Goal: Task Accomplishment & Management: Complete application form

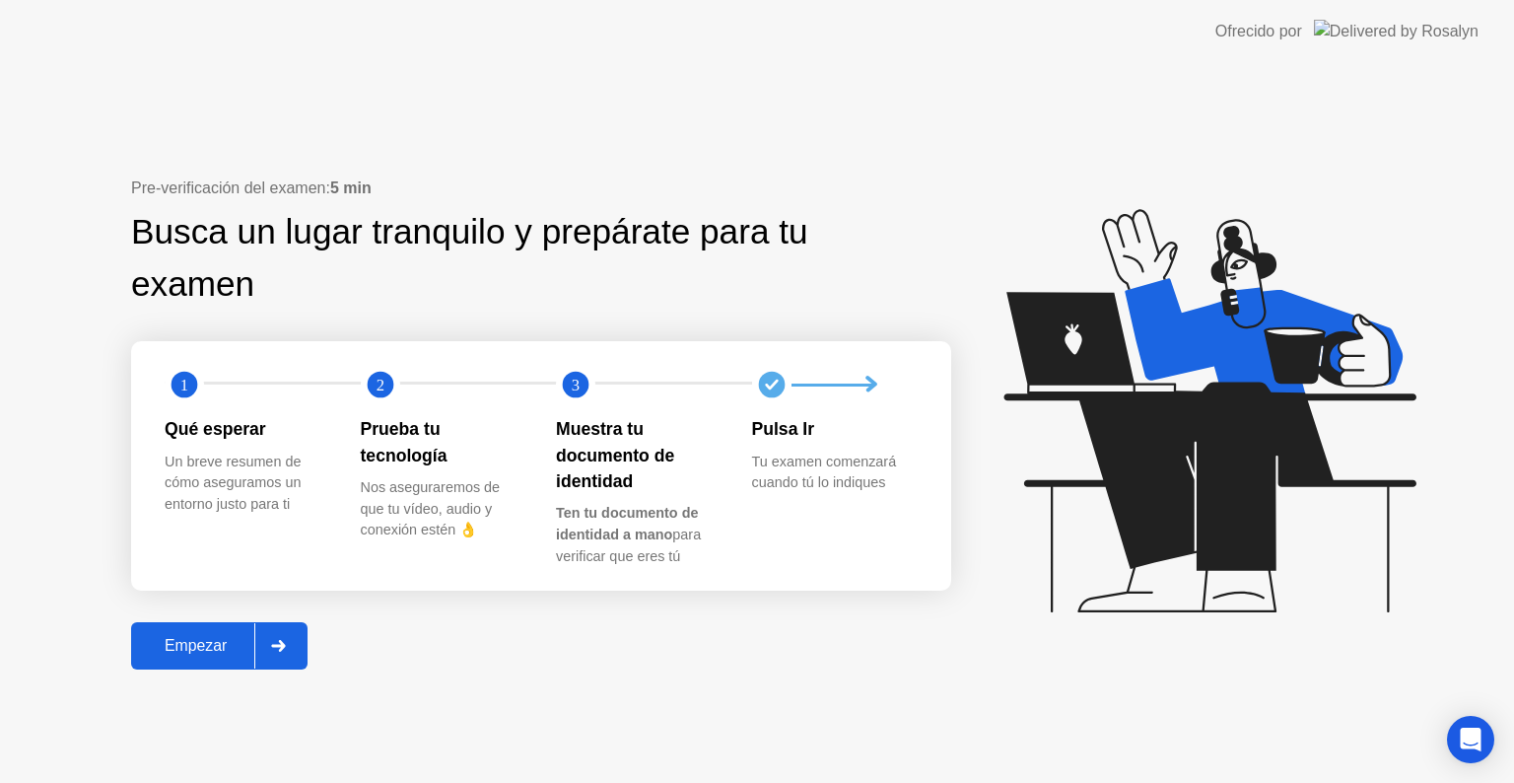
click at [224, 644] on div "Empezar" at bounding box center [195, 646] width 117 height 18
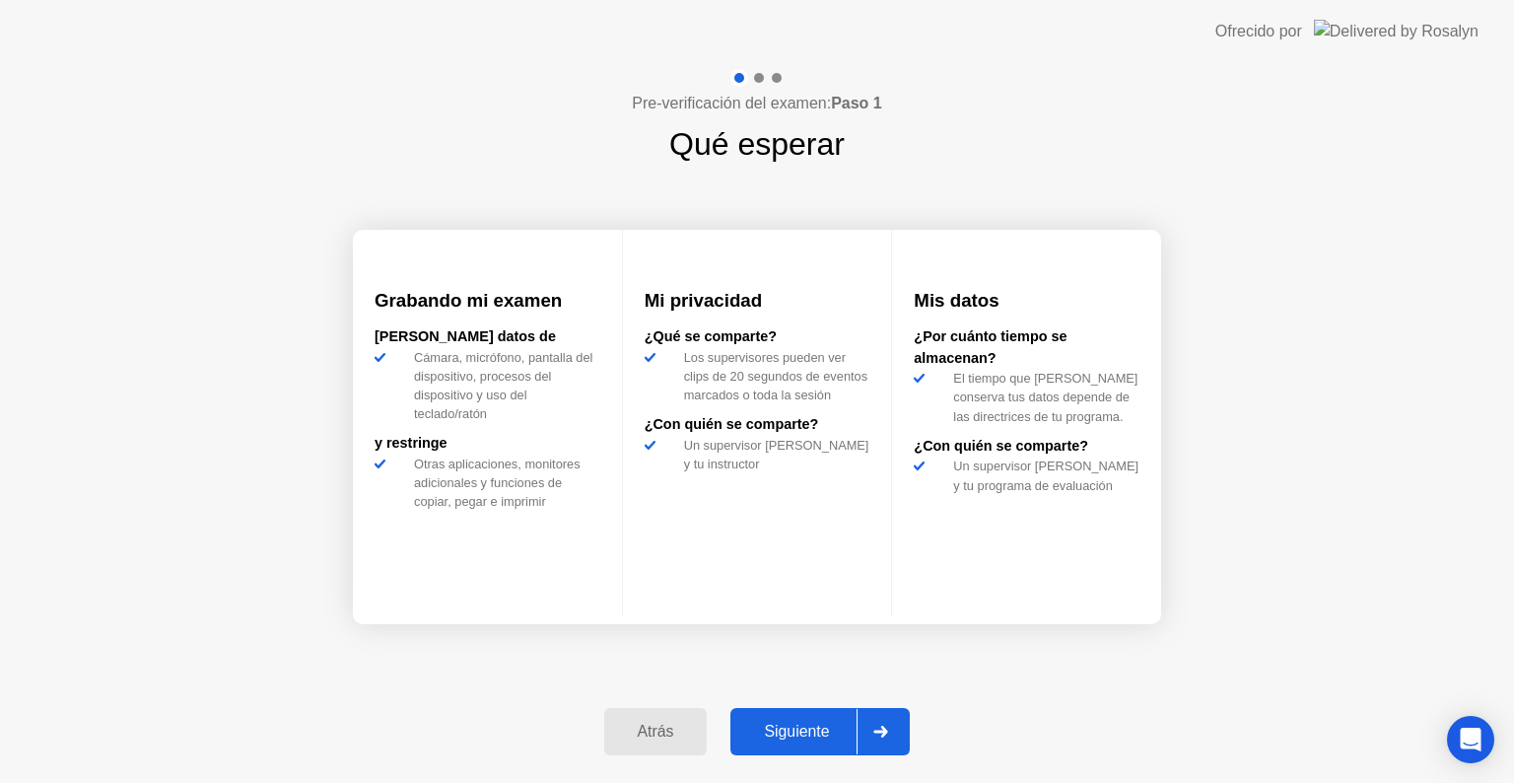
click at [796, 730] on div "Siguiente" at bounding box center [796, 732] width 120 height 18
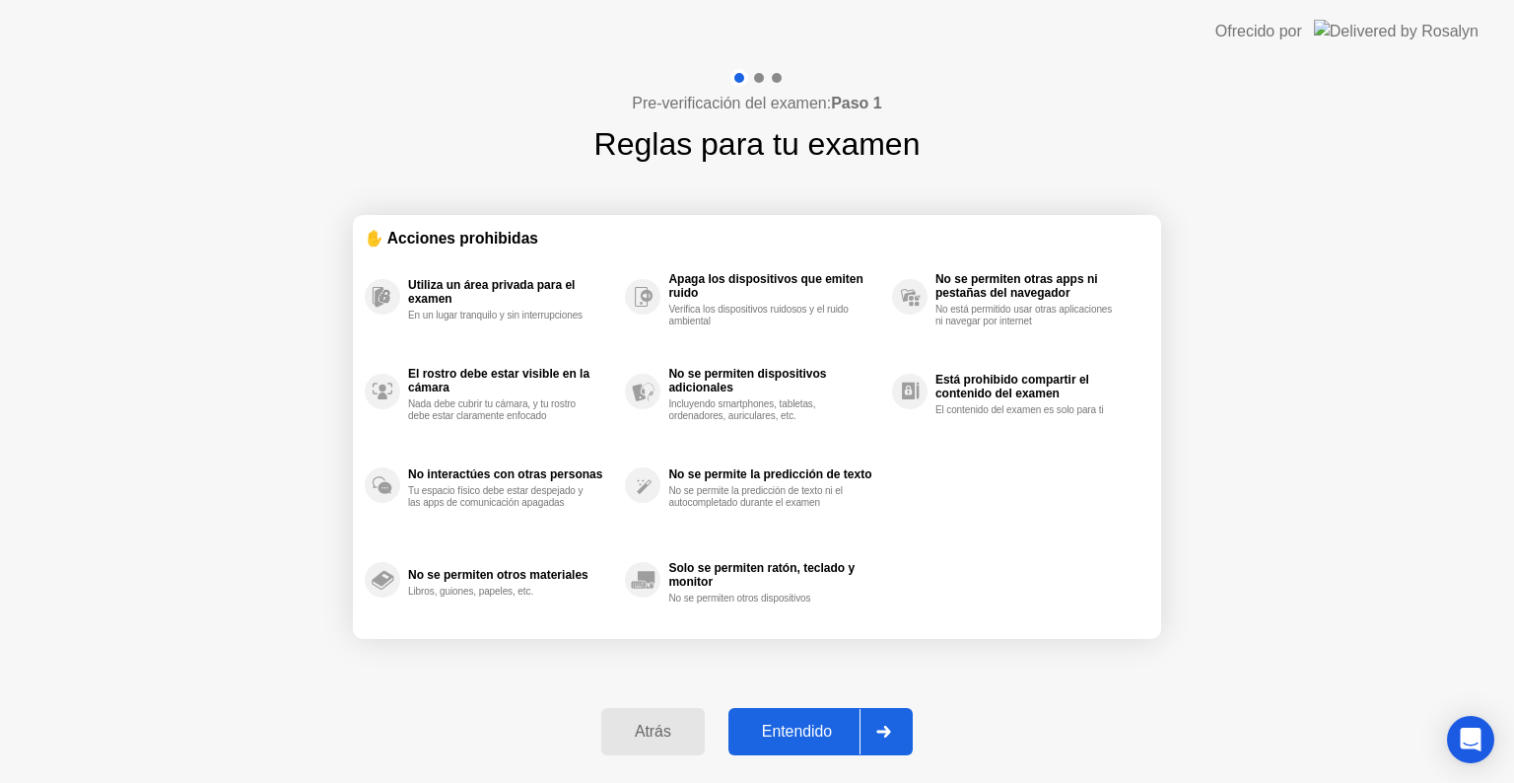
click at [796, 730] on div "Entendido" at bounding box center [796, 732] width 125 height 18
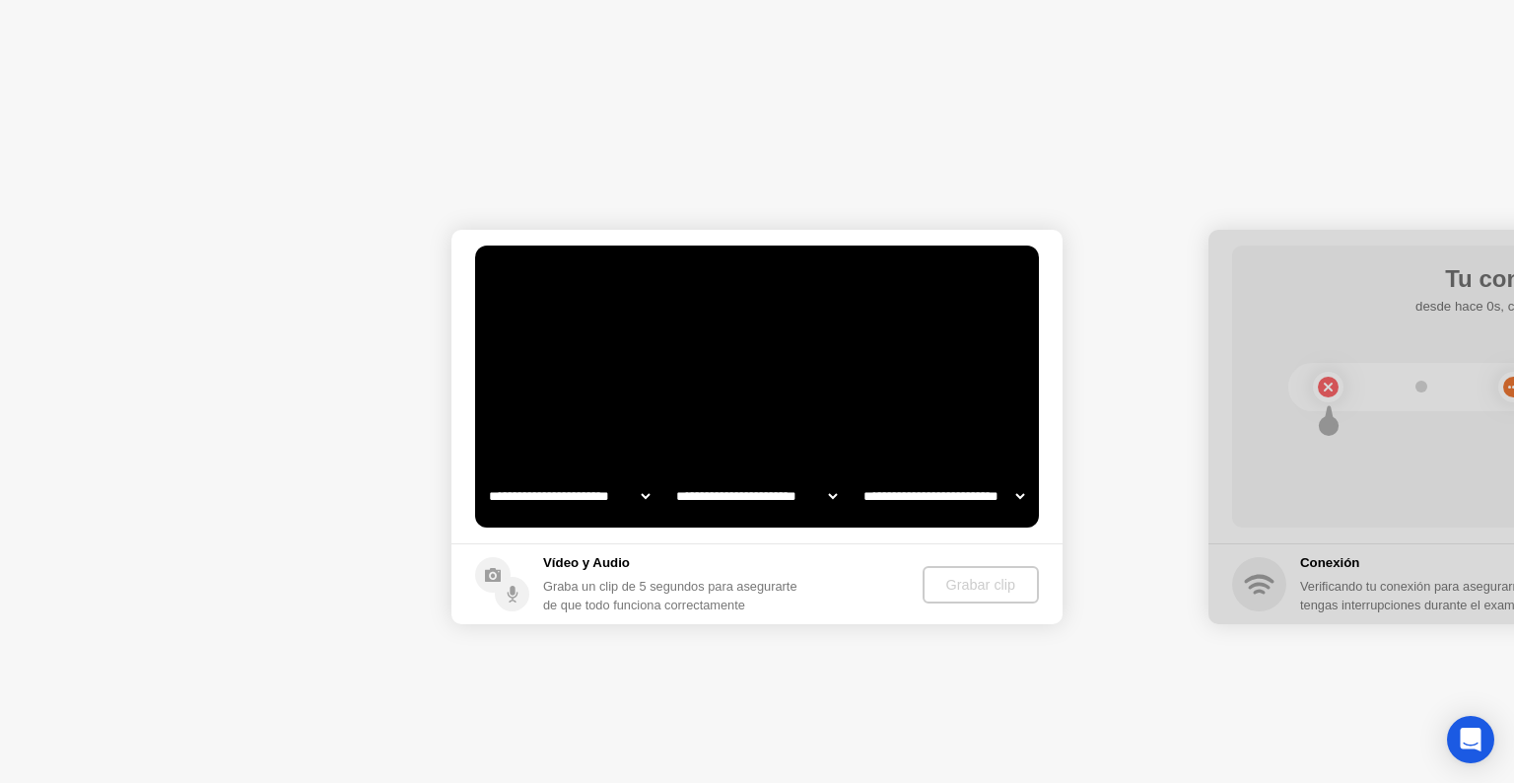
select select "**********"
select select "*******"
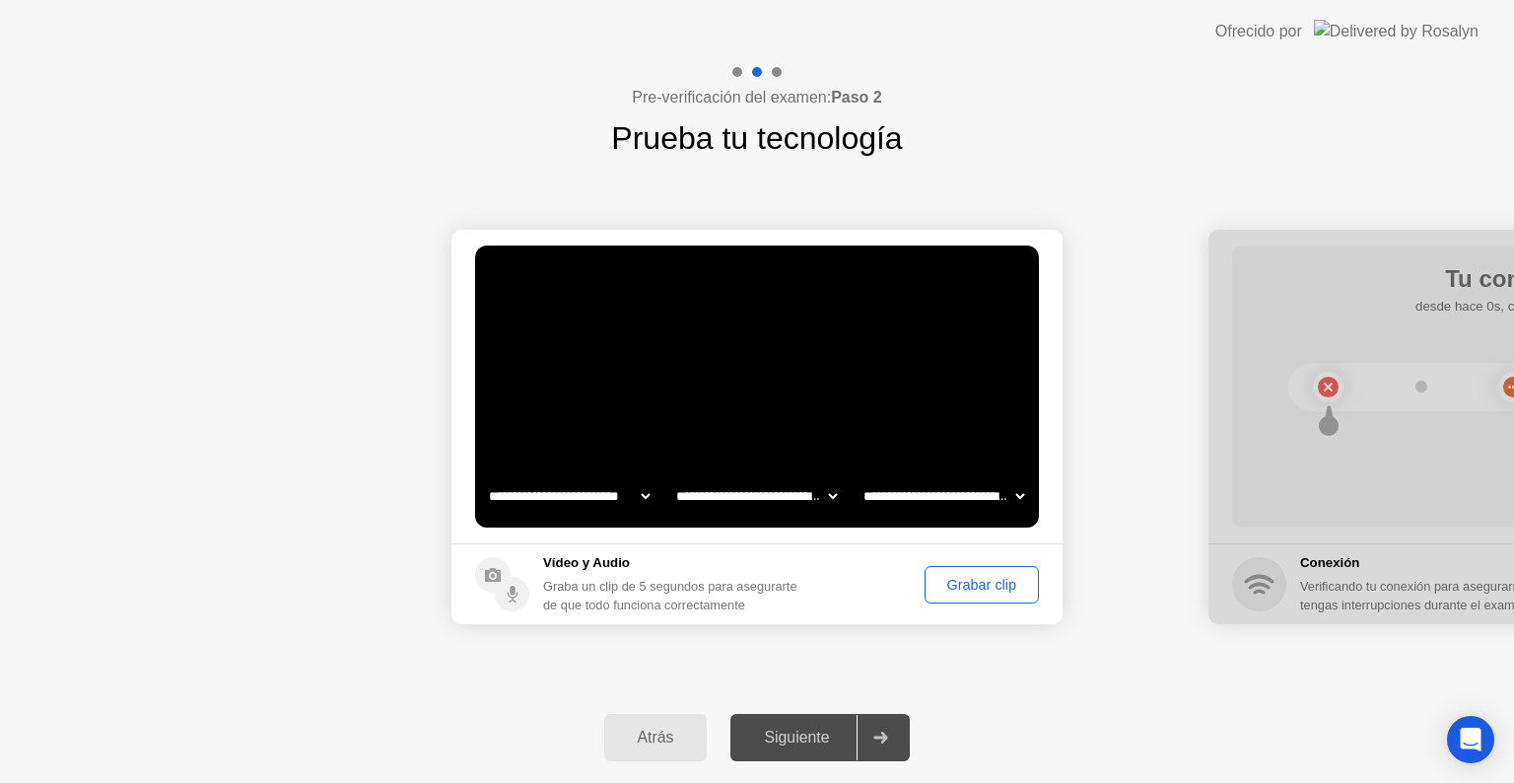
click at [987, 592] on div "Grabar clip" at bounding box center [981, 585] width 101 height 16
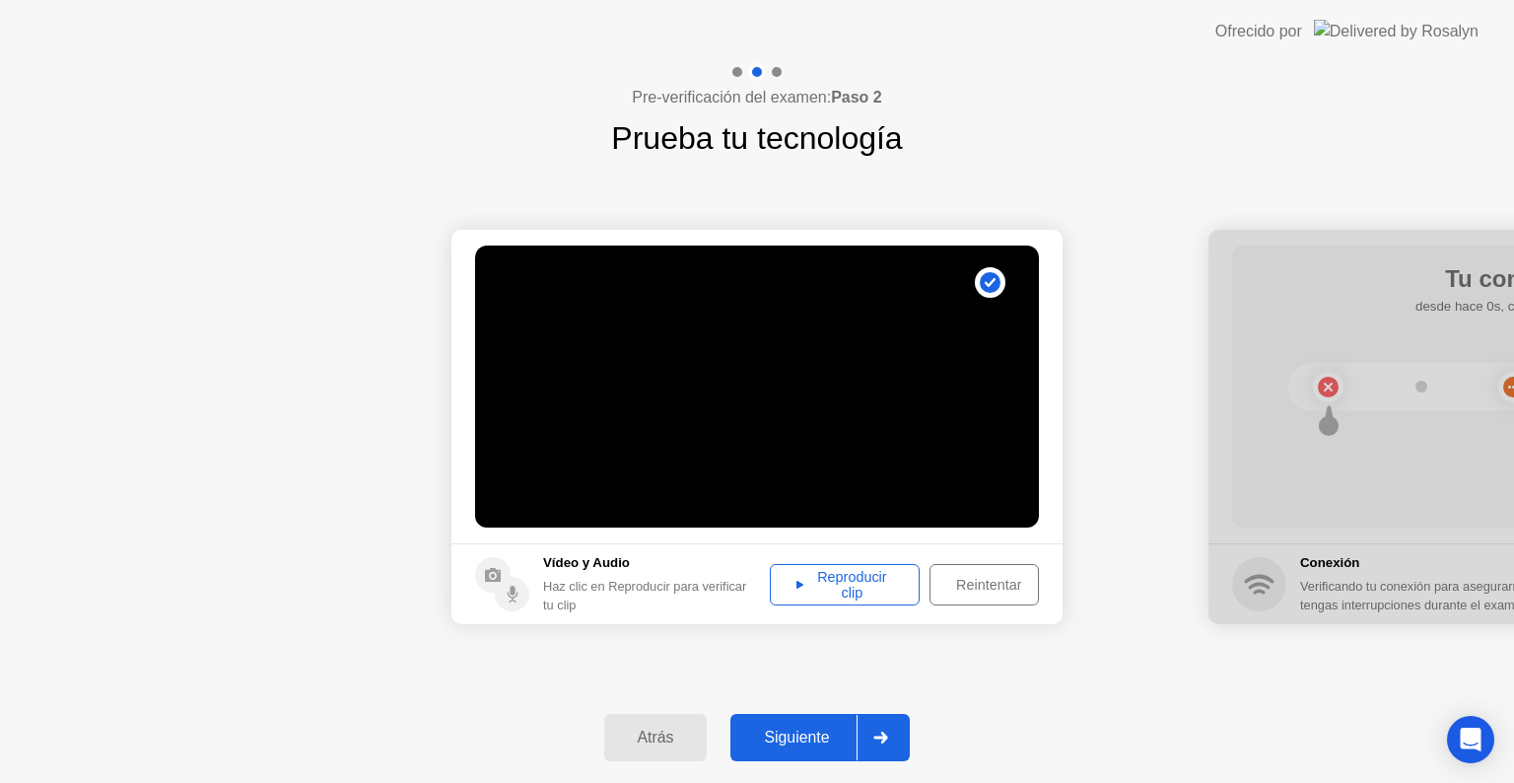
click at [898, 595] on div "Reproducir clip" at bounding box center [845, 585] width 136 height 32
click at [814, 742] on div "Siguiente" at bounding box center [796, 737] width 120 height 18
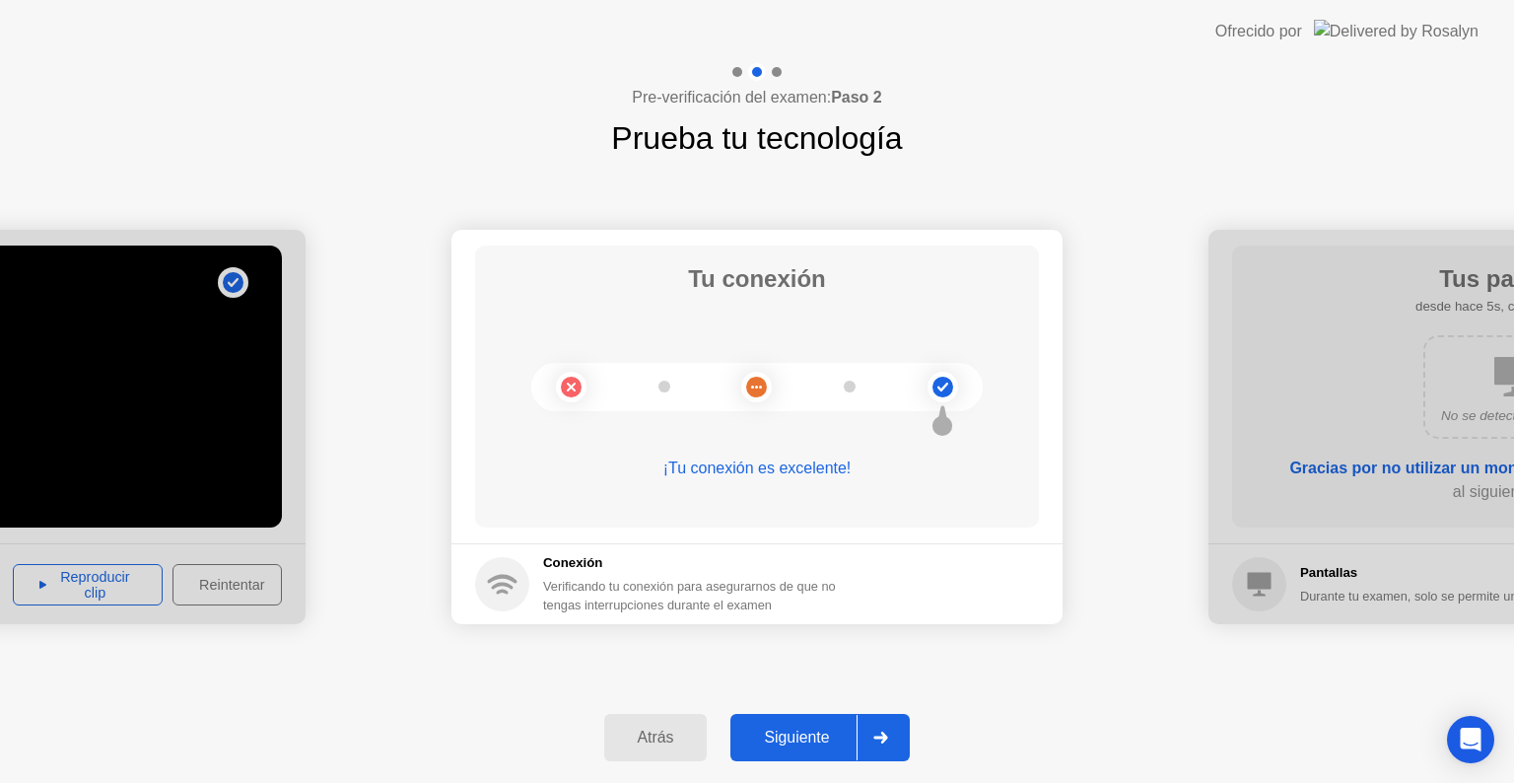
click at [786, 746] on div "Siguiente" at bounding box center [796, 737] width 120 height 18
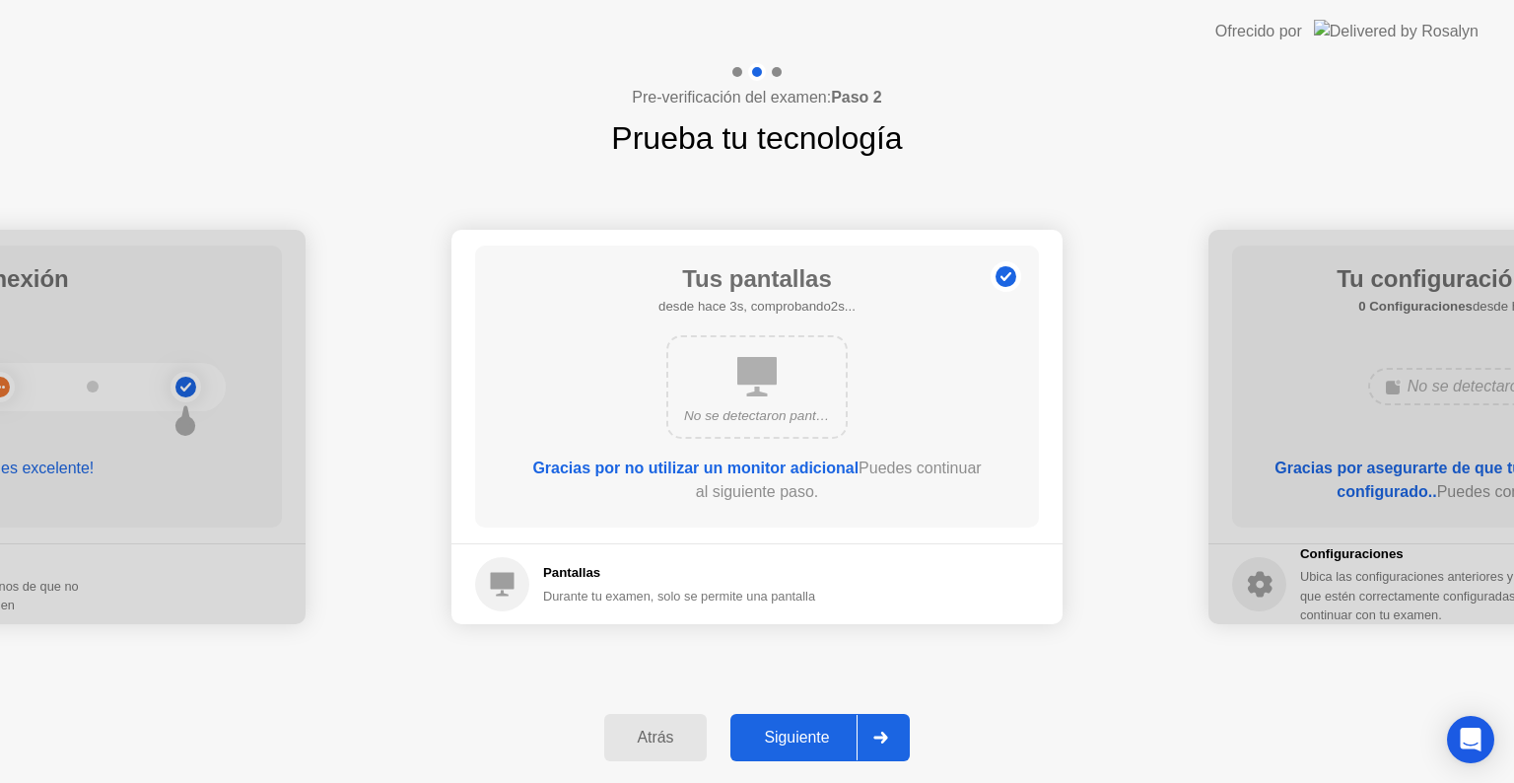
click at [786, 746] on div "Siguiente" at bounding box center [796, 737] width 120 height 18
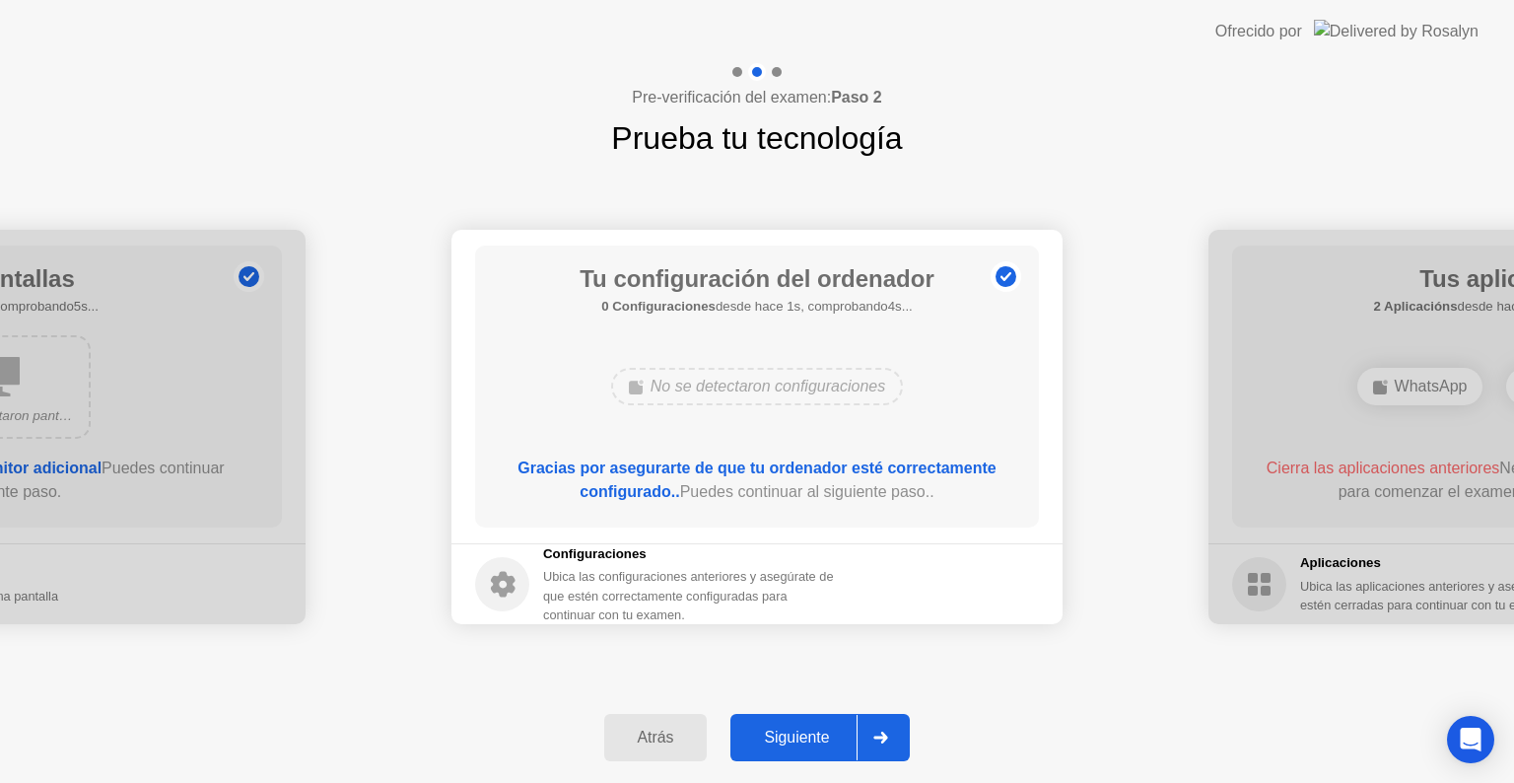
click at [786, 746] on div "Siguiente" at bounding box center [796, 737] width 120 height 18
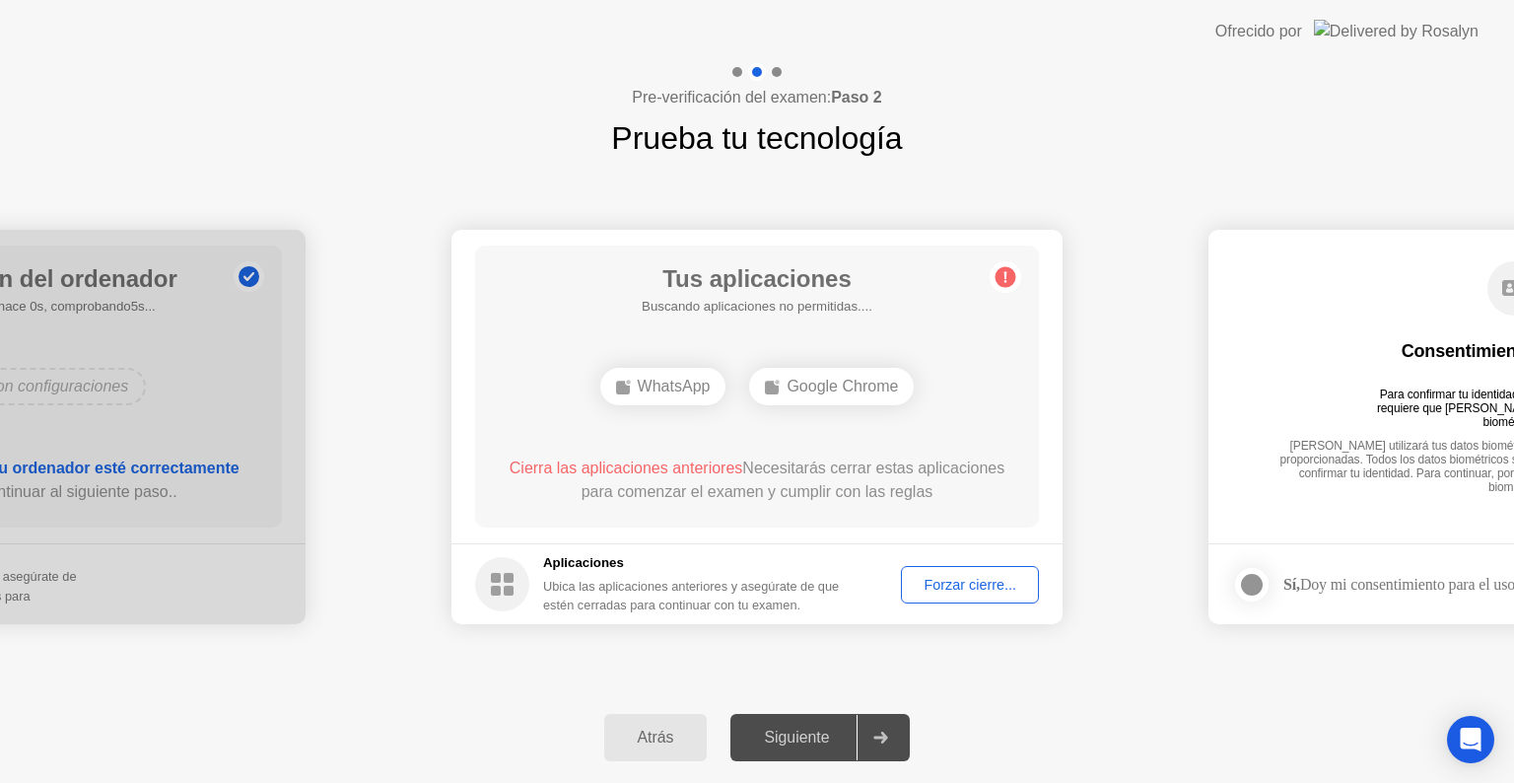
click at [934, 588] on div "Forzar cierre..." at bounding box center [970, 585] width 124 height 16
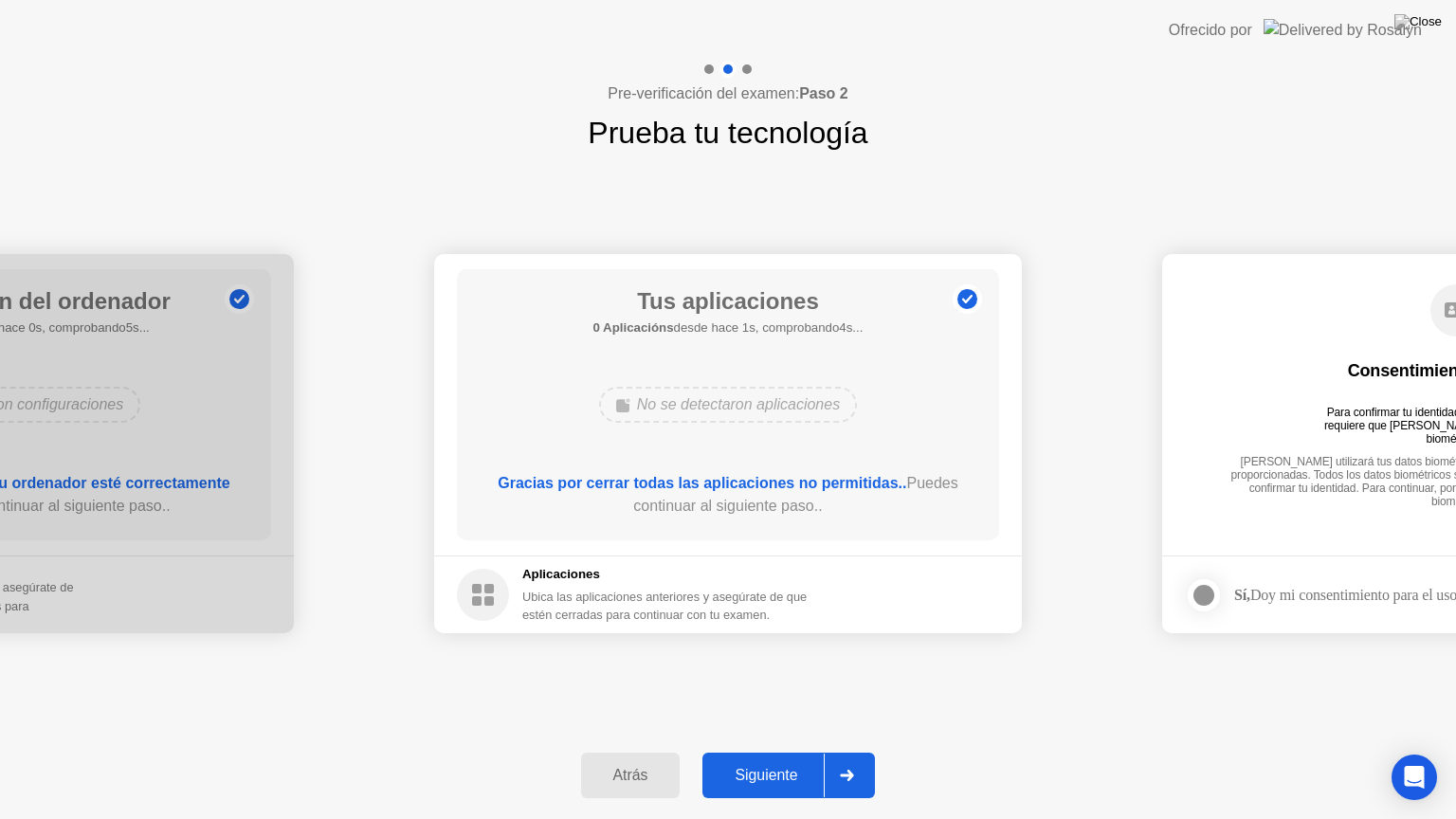
click at [788, 752] on div "Siguiente" at bounding box center [766, 775] width 115 height 17
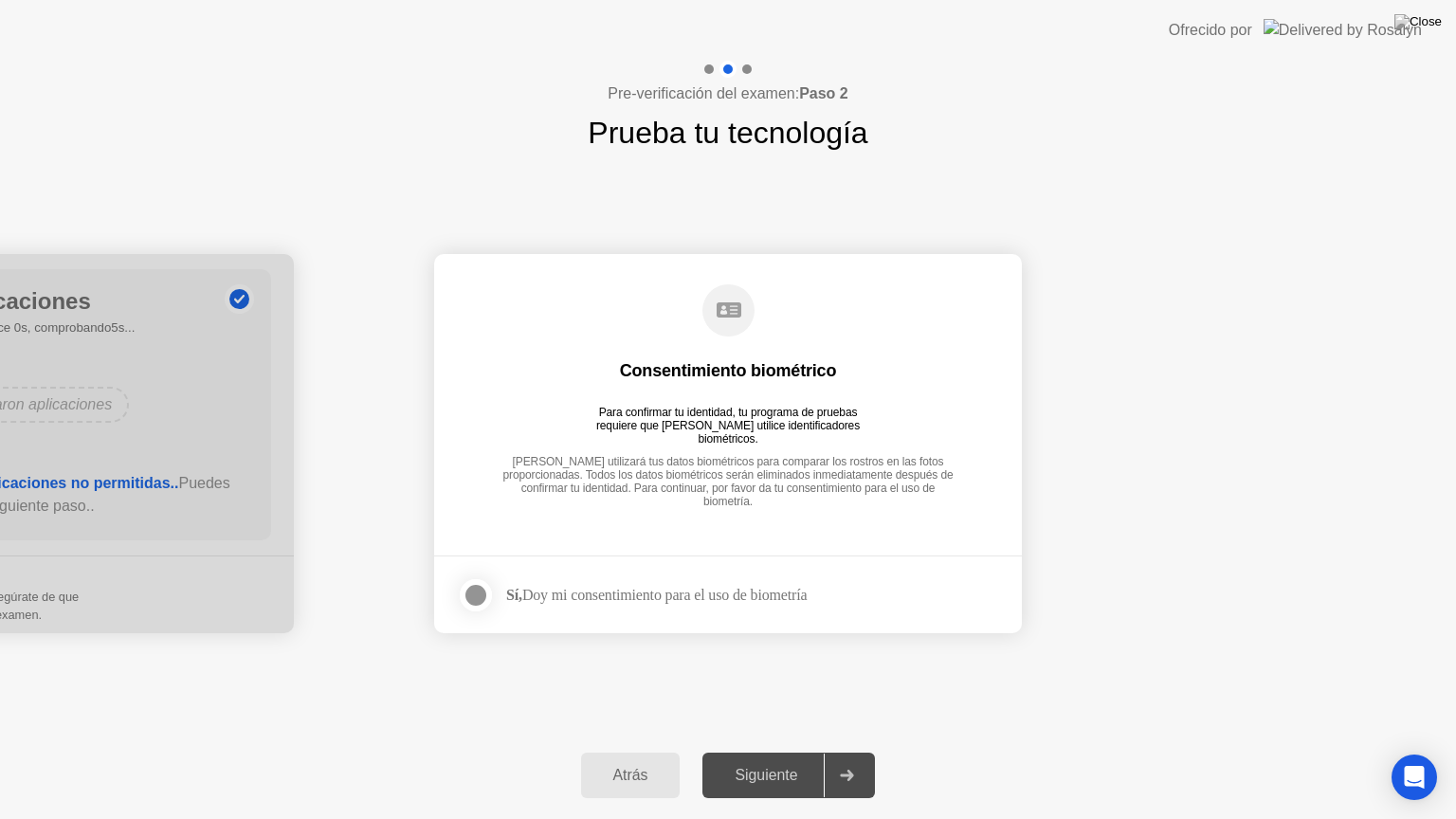
click at [777, 752] on div "Siguiente" at bounding box center [766, 775] width 115 height 17
click at [466, 602] on div at bounding box center [476, 595] width 23 height 23
click at [771, 752] on button "Siguiente" at bounding box center [788, 775] width 172 height 45
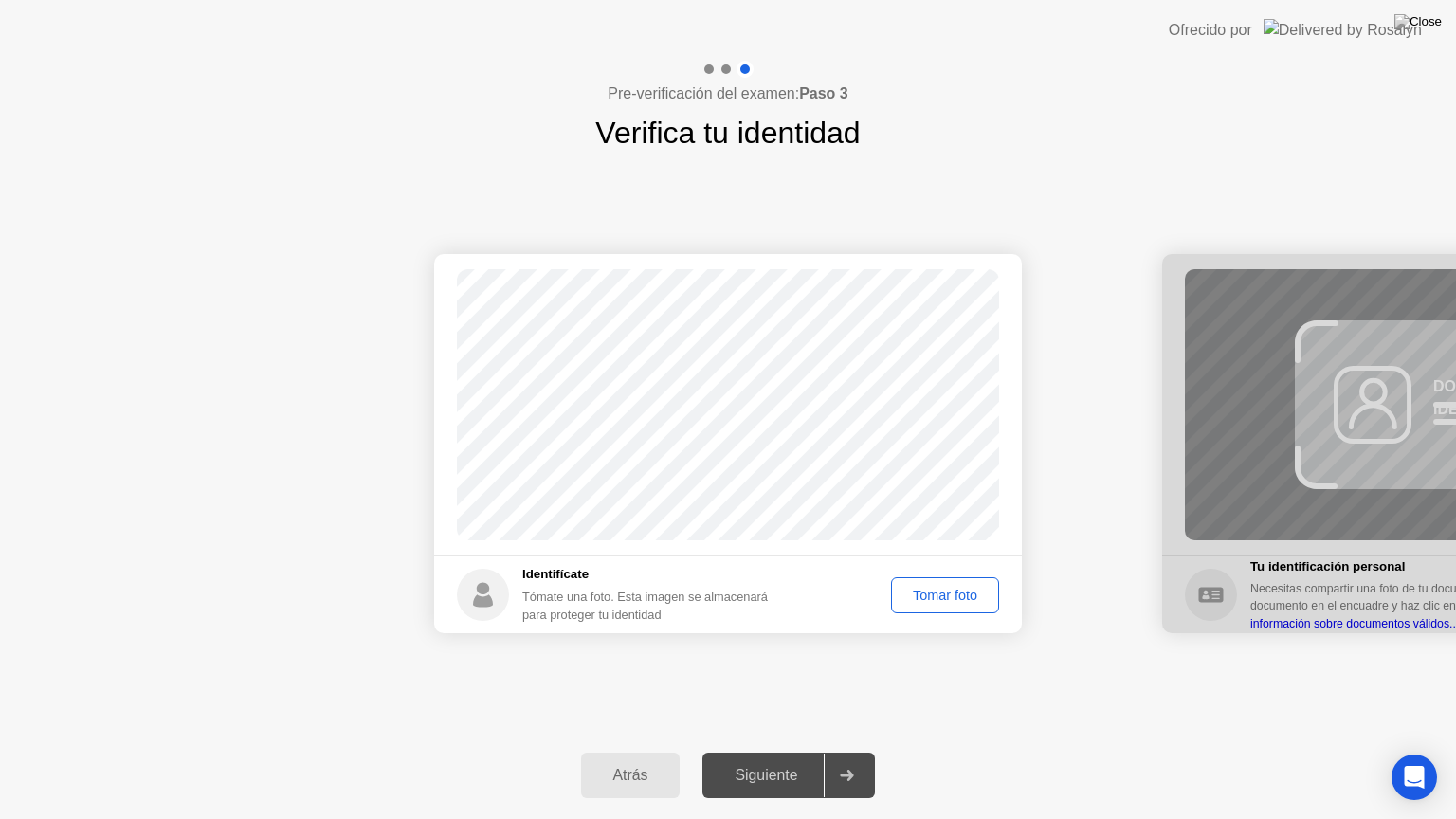
click at [937, 592] on div "Tomar foto" at bounding box center [944, 595] width 95 height 15
click at [766, 752] on button "Siguiente" at bounding box center [788, 775] width 172 height 45
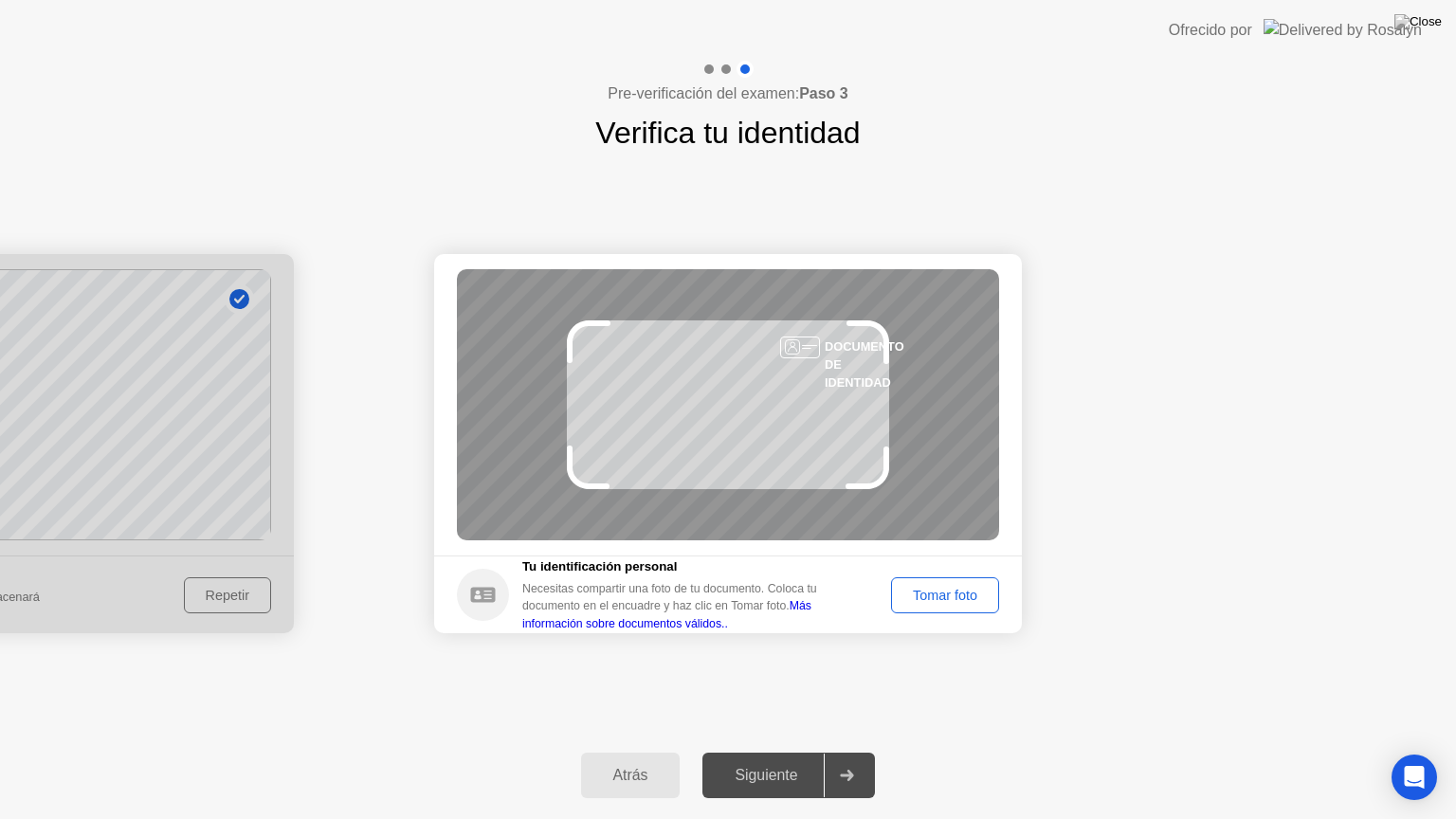
click at [908, 602] on div "Tomar foto" at bounding box center [944, 595] width 95 height 15
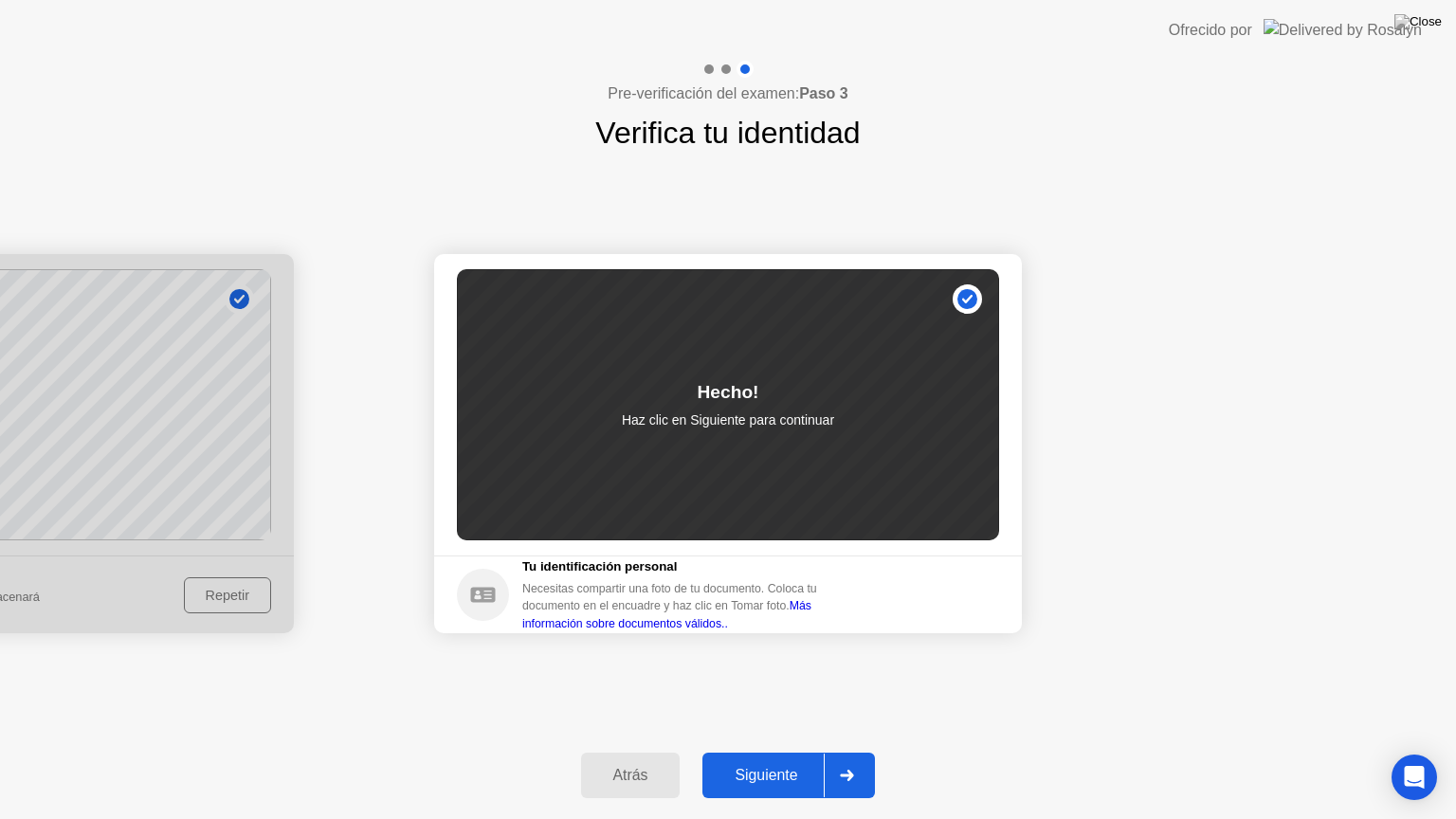
click at [808, 752] on div "Siguiente" at bounding box center [766, 775] width 115 height 17
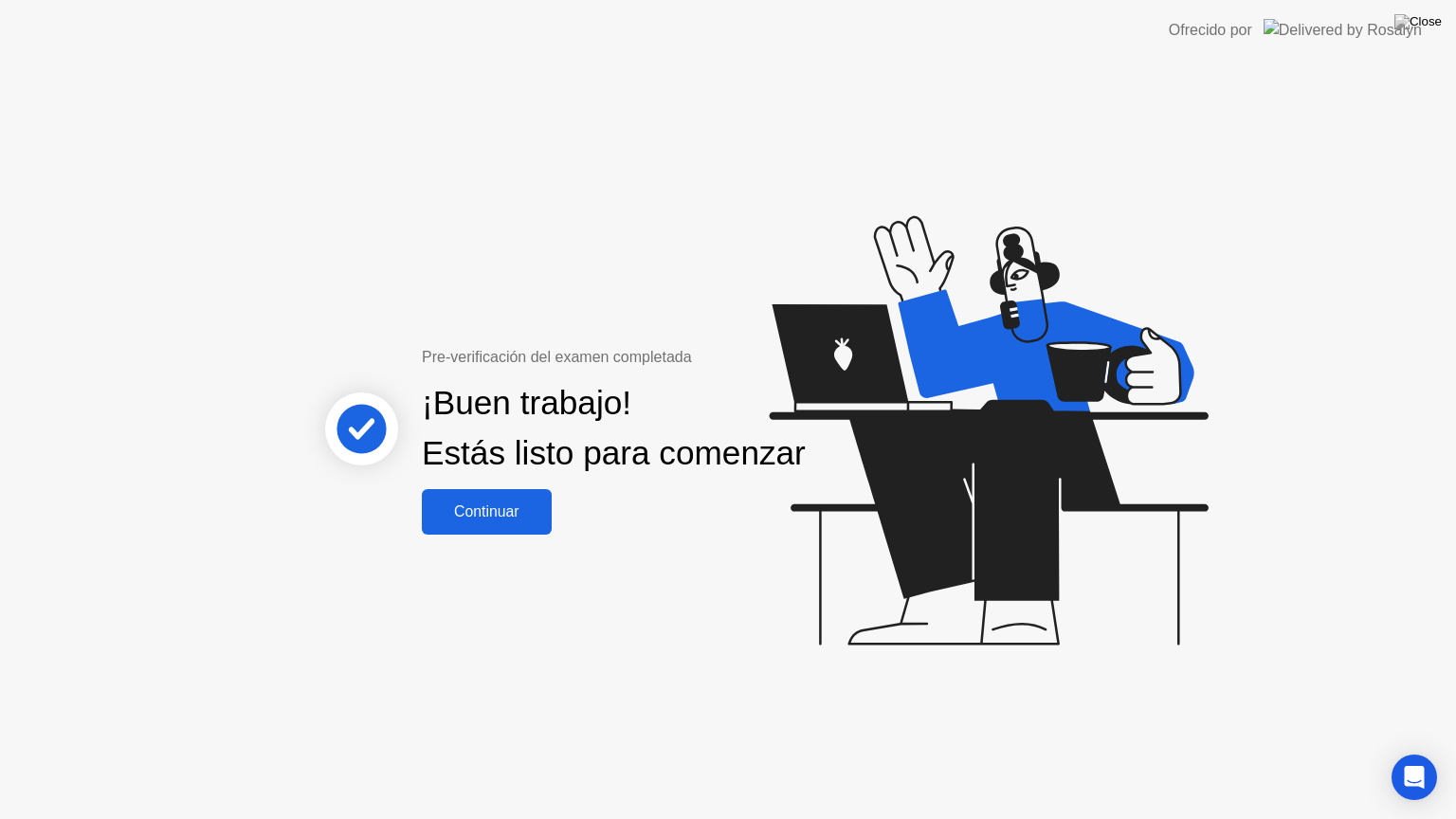
click at [520, 520] on div "Continuar" at bounding box center [487, 511] width 118 height 17
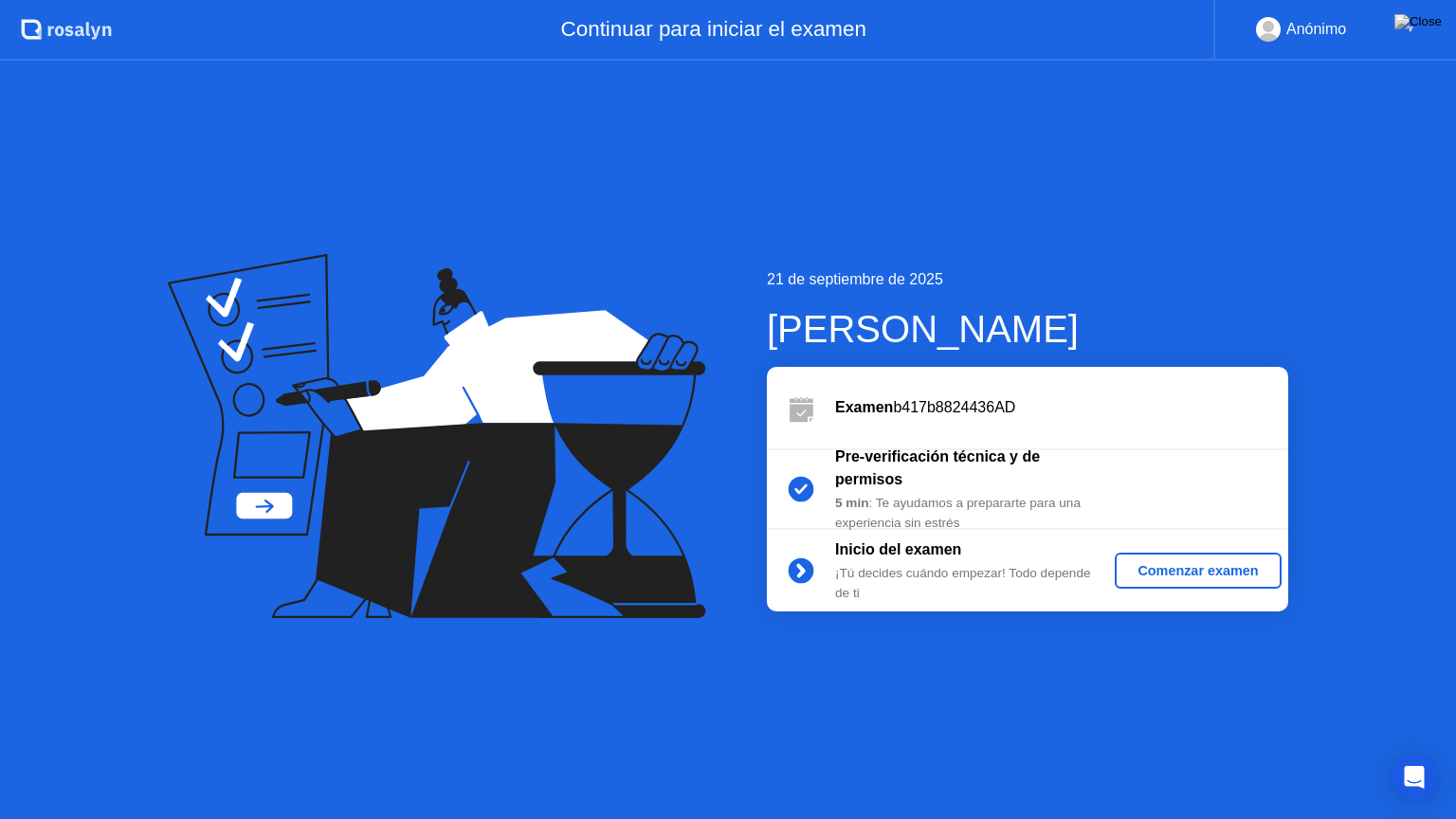
click at [1159, 563] on div "Comenzar examen" at bounding box center [1197, 570] width 151 height 15
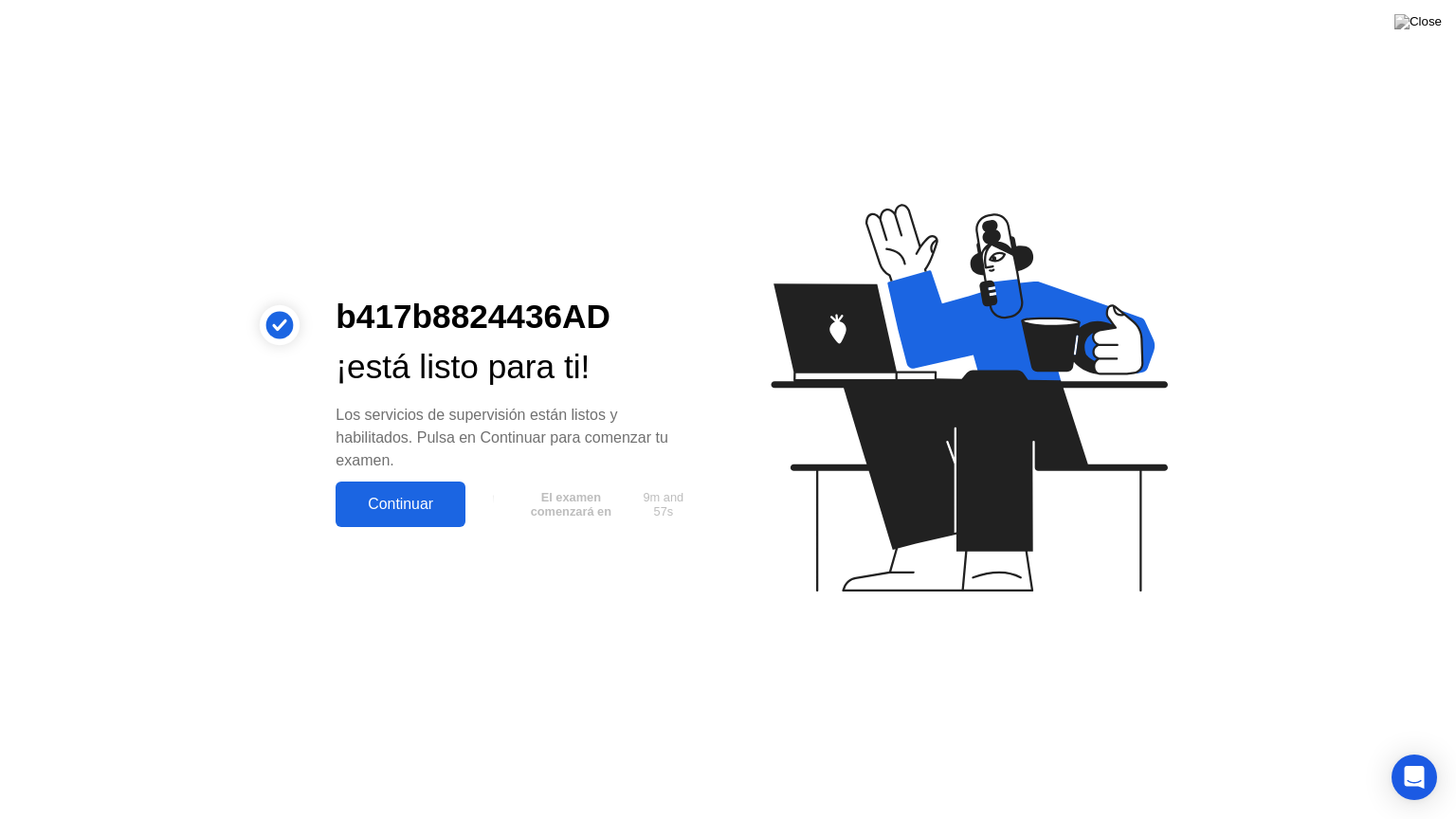
click at [397, 512] on div "Continuar" at bounding box center [400, 505] width 118 height 17
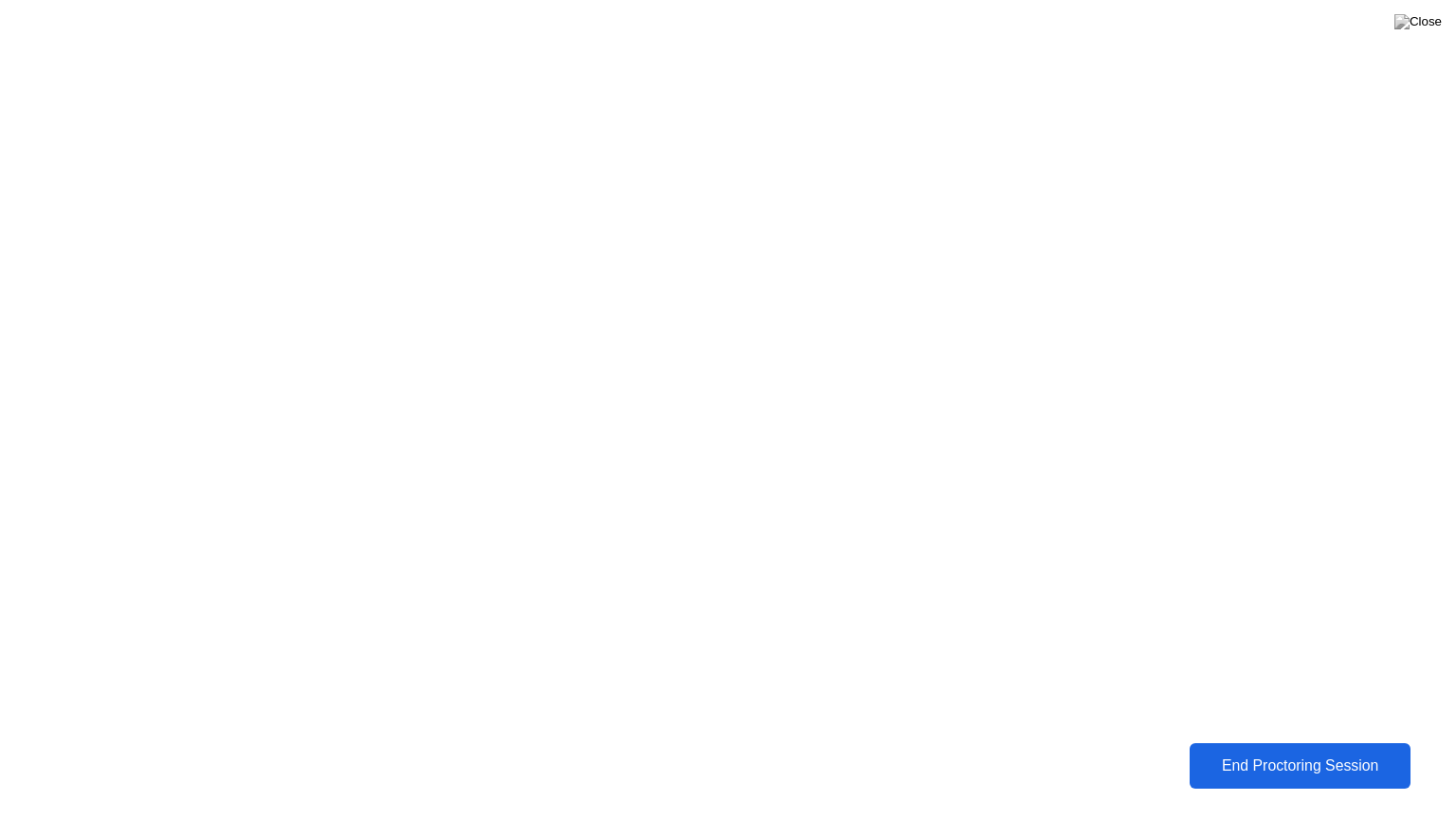
click at [1230, 752] on div "End Proctoring Session" at bounding box center [1300, 766] width 210 height 17
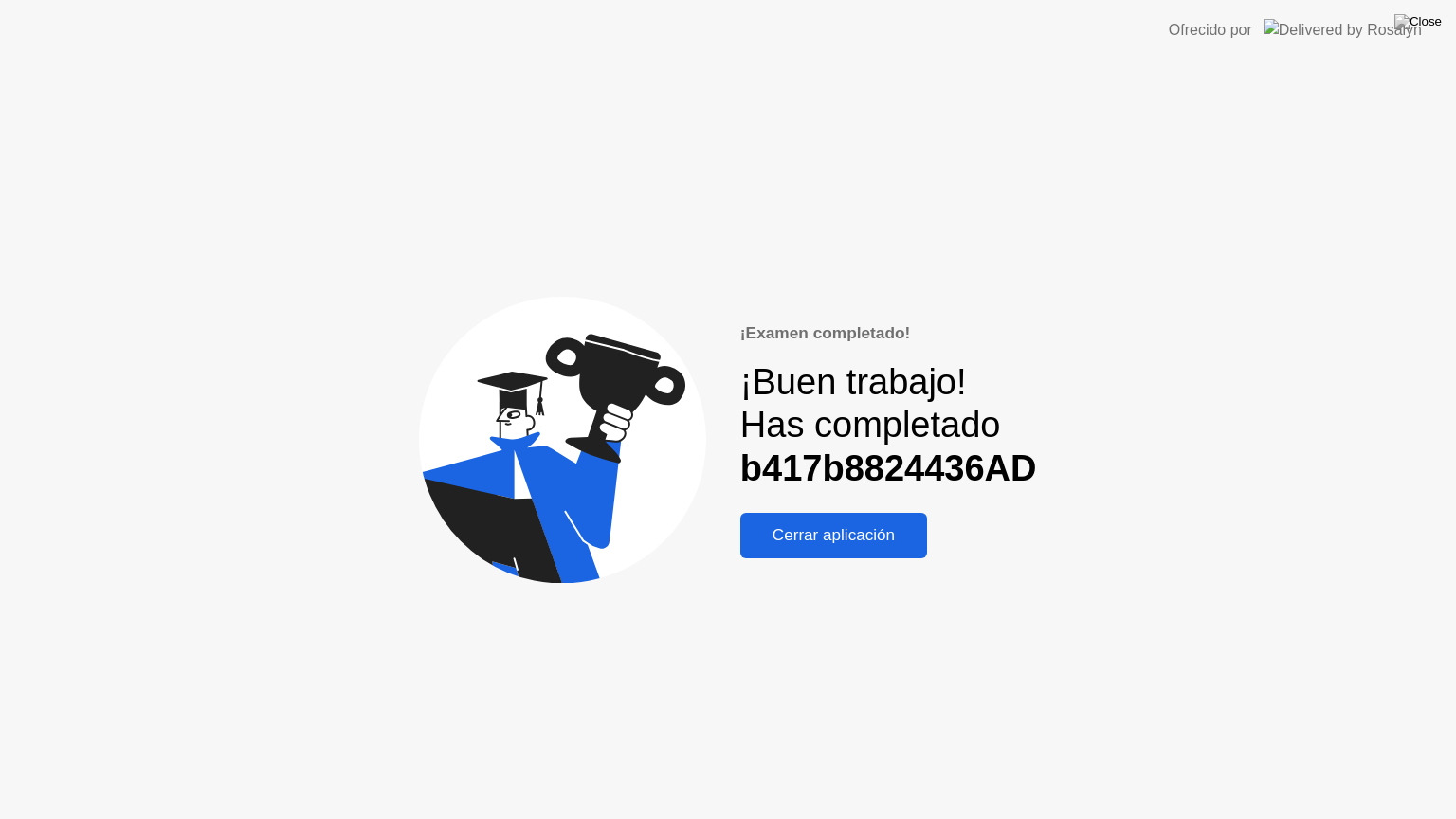
click at [894, 545] on div "Cerrar aplicación" at bounding box center [834, 535] width 175 height 19
